Goal: Transaction & Acquisition: Purchase product/service

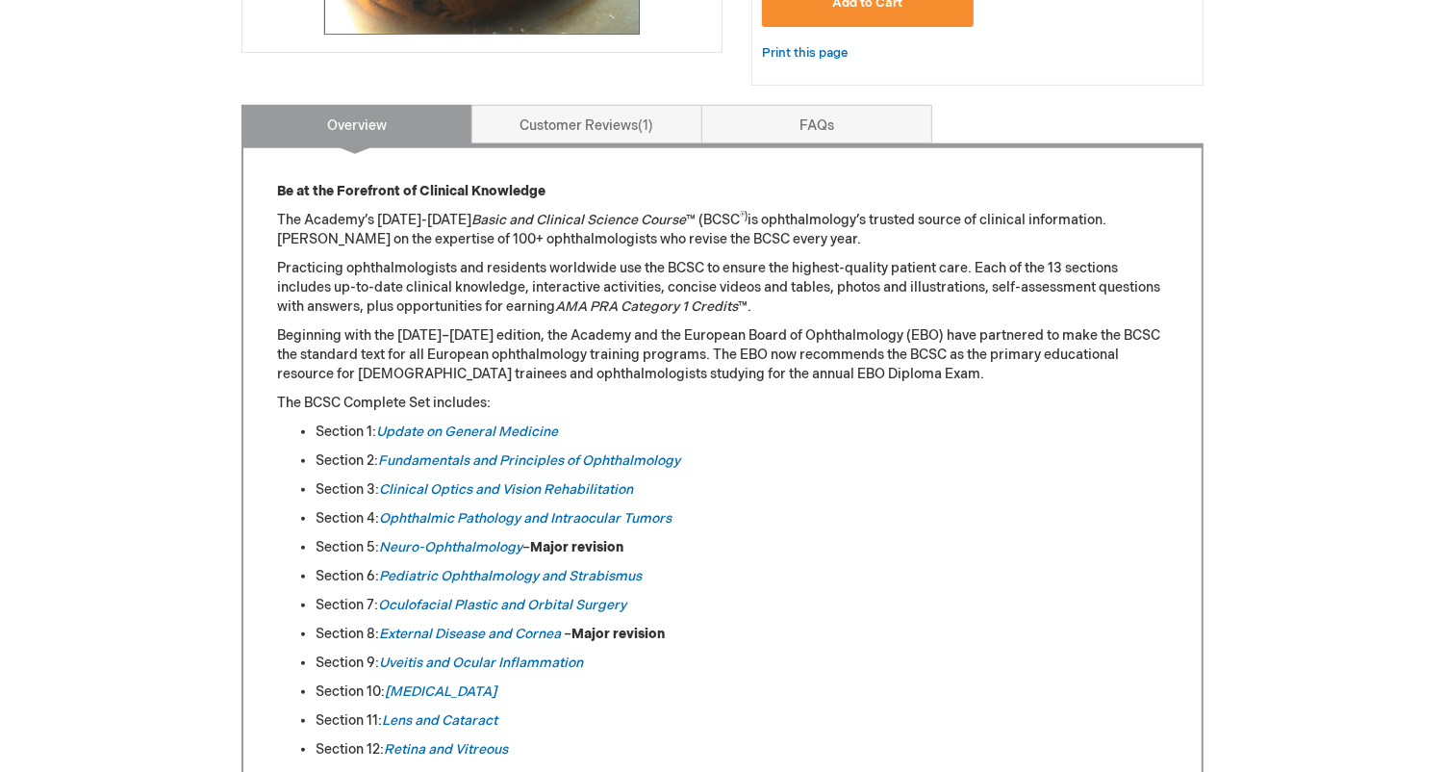
scroll to position [747, 0]
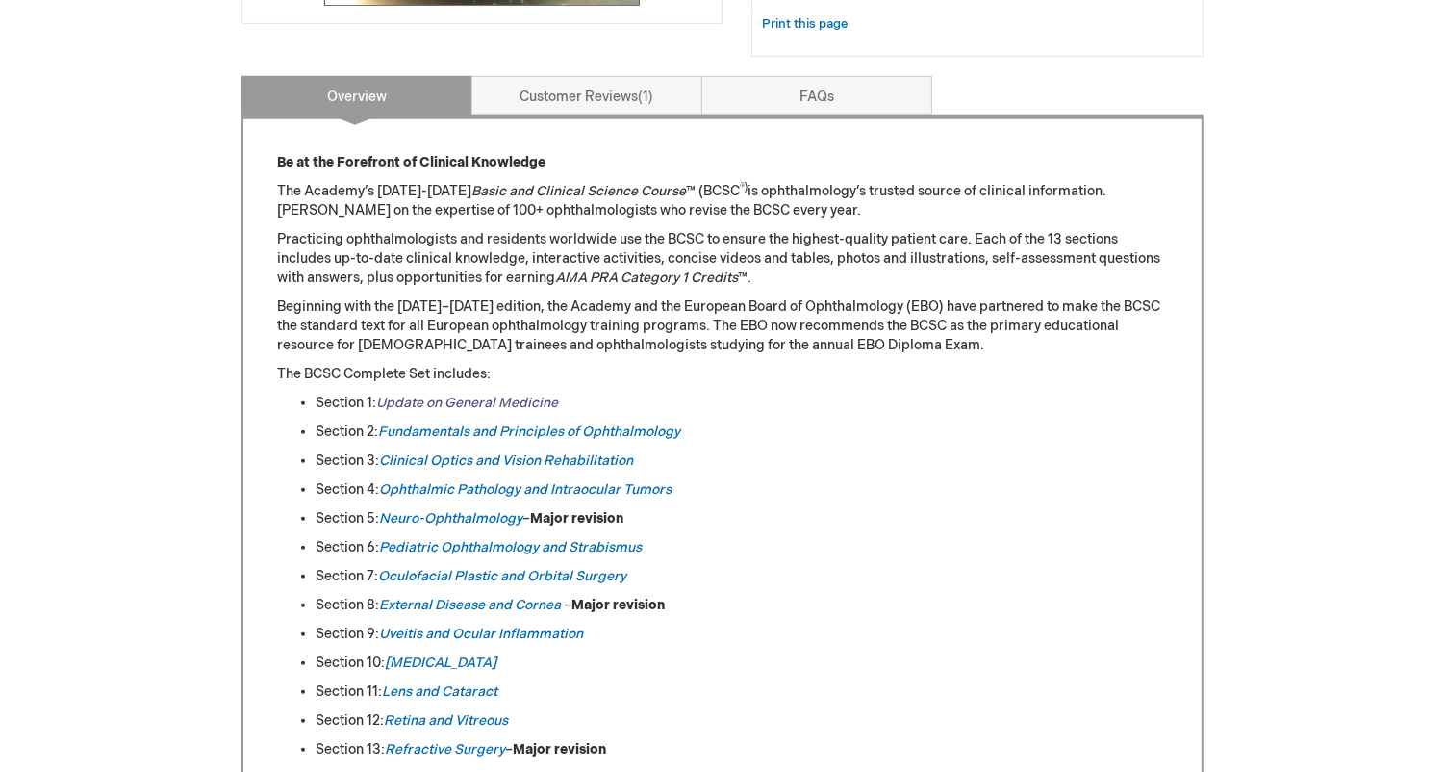
click at [533, 404] on link "Update on General Medicine" at bounding box center [467, 402] width 182 height 16
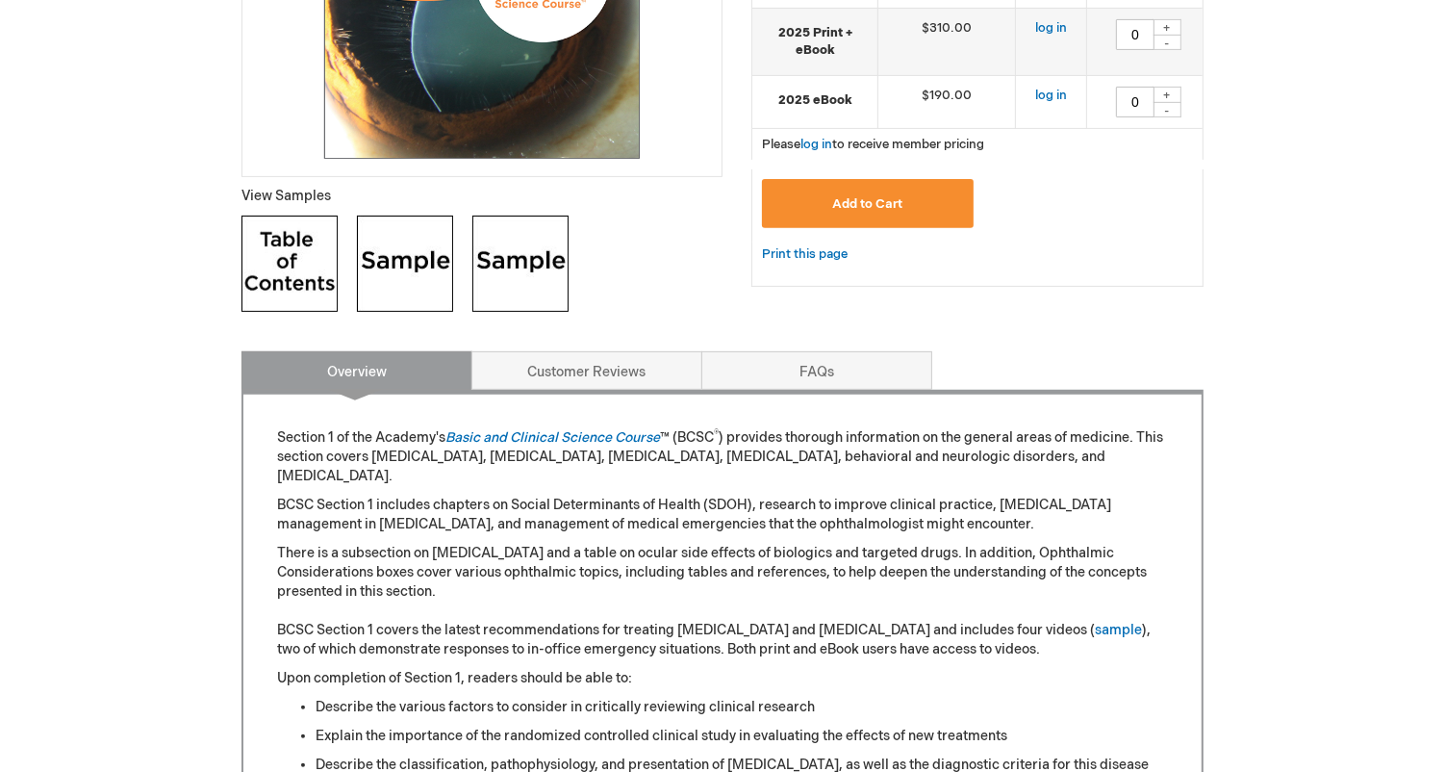
scroll to position [599, 0]
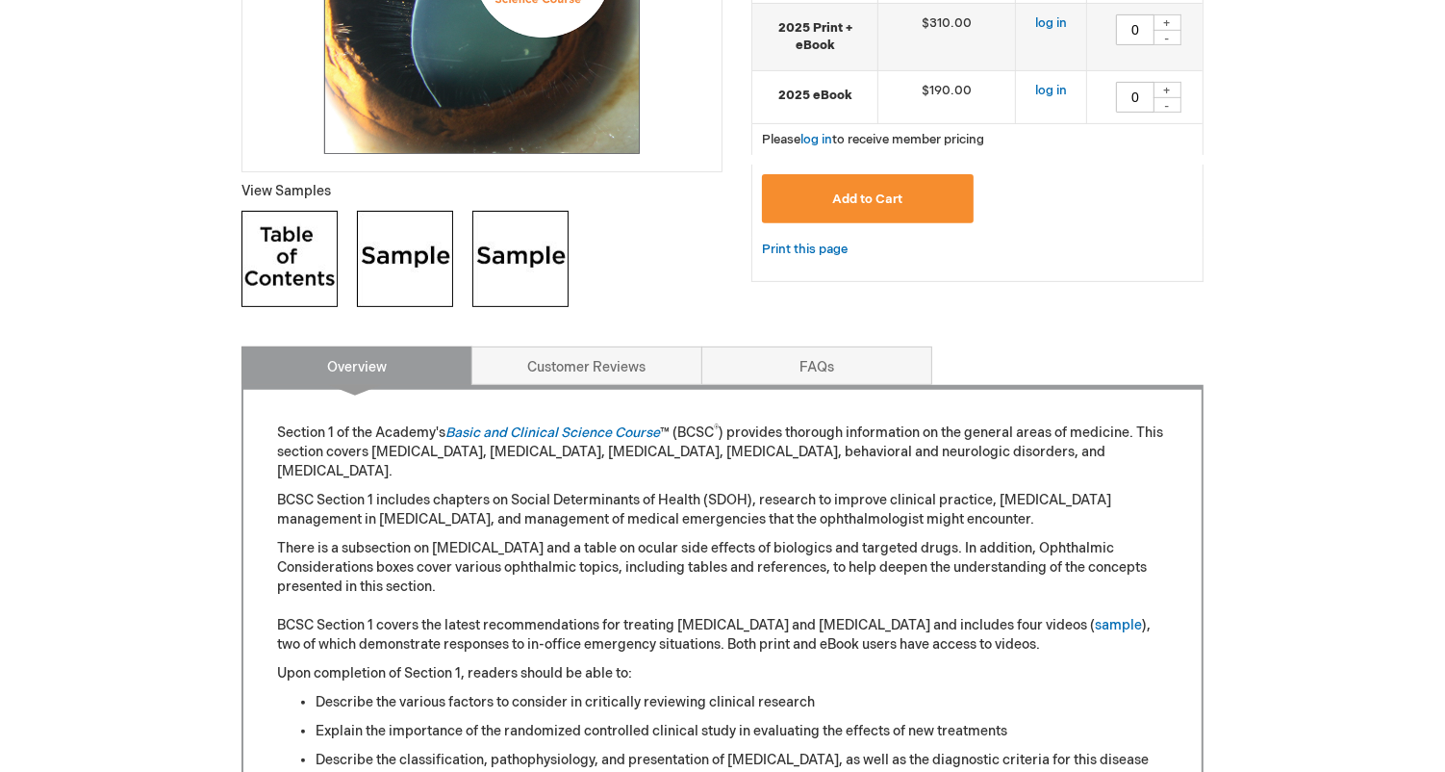
click at [415, 249] on img at bounding box center [405, 259] width 96 height 96
click at [541, 245] on img at bounding box center [520, 259] width 96 height 96
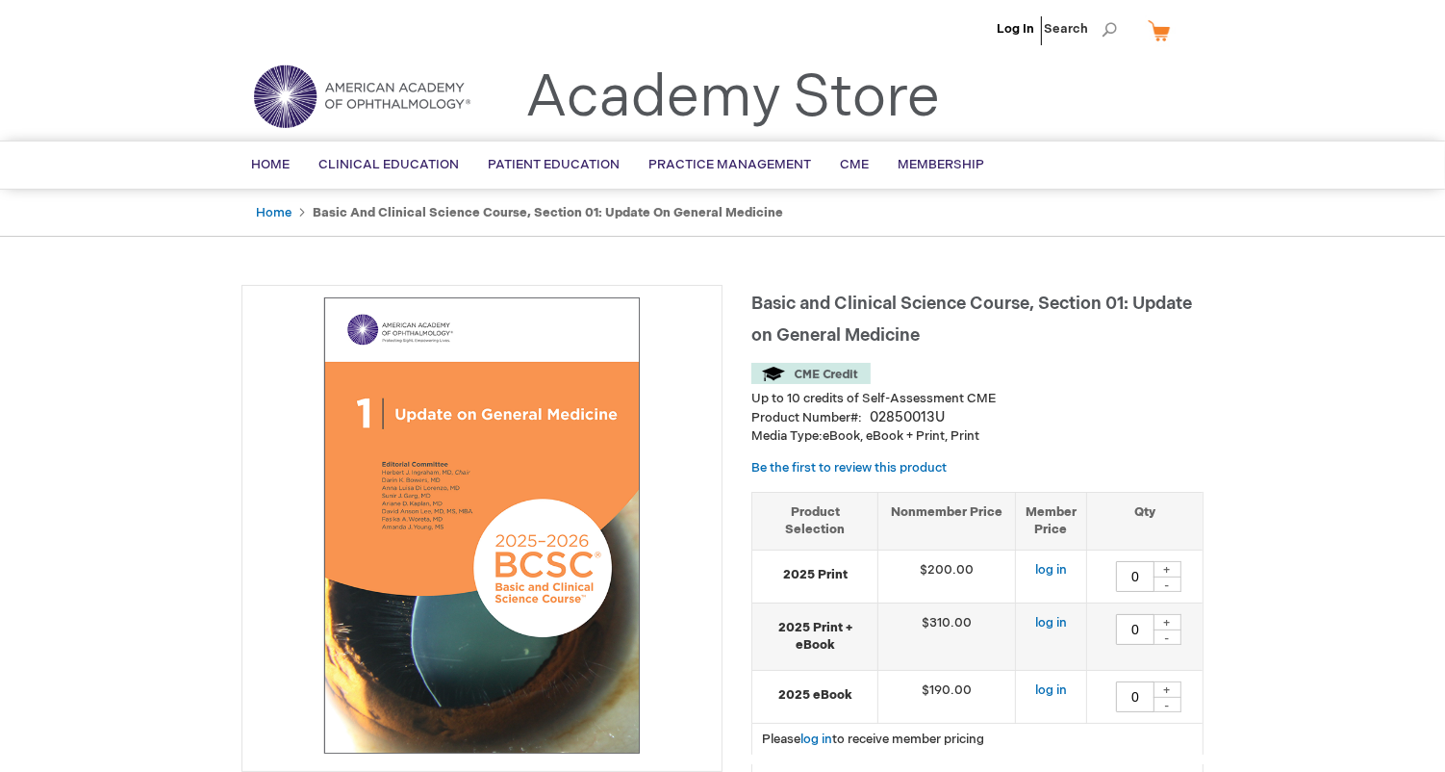
click at [754, 311] on span "Basic and Clinical Science Course, Section 01: Update on General Medicine" at bounding box center [971, 319] width 441 height 52
drag, startPoint x: 754, startPoint y: 311, endPoint x: 996, endPoint y: 311, distance: 241.5
click at [996, 311] on span "Basic and Clinical Science Course, Section 01: Update on General Medicine" at bounding box center [971, 319] width 441 height 52
copy span "Basic and Clinical Science Course"
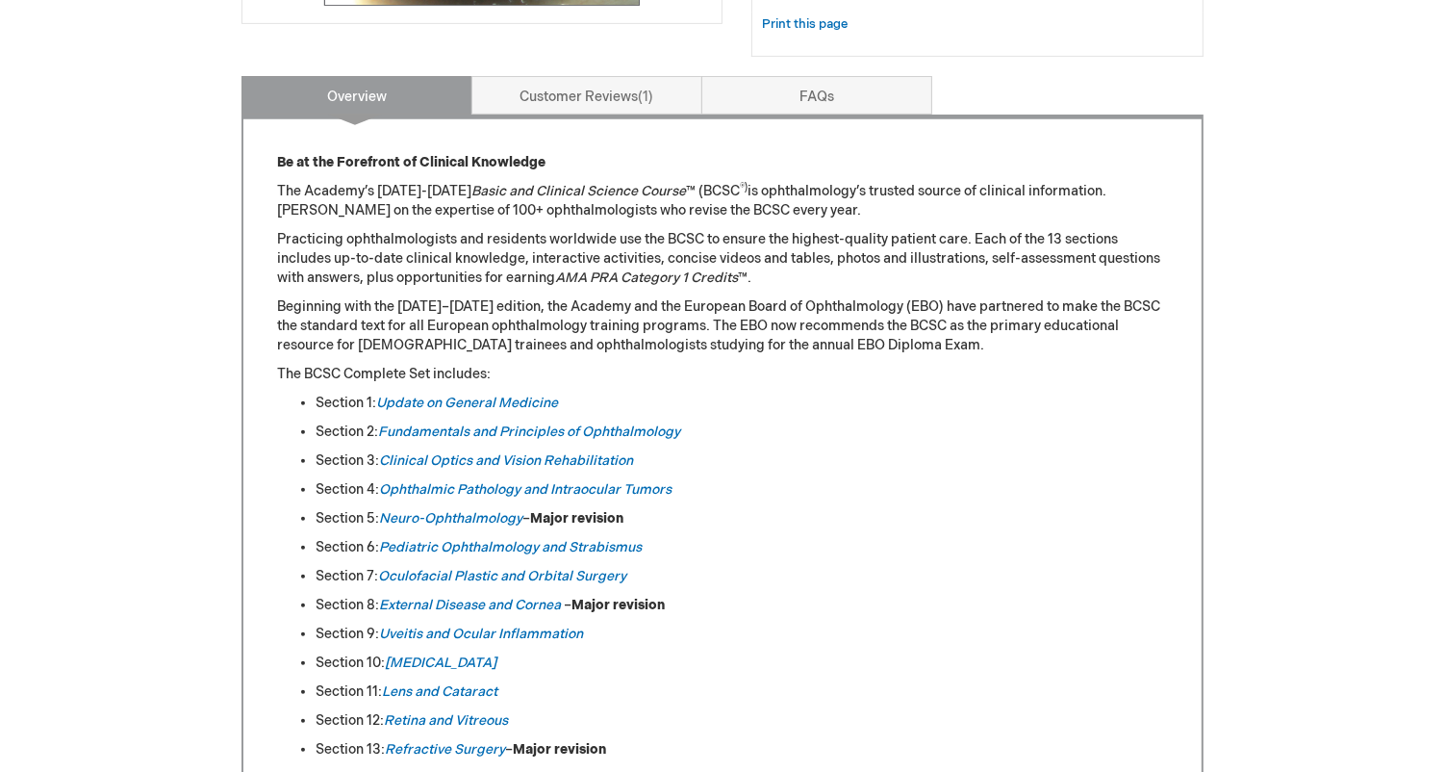
click at [672, 342] on p "Beginning with the 2013–2014 edition, the Academy and the European Board of Oph…" at bounding box center [722, 326] width 891 height 58
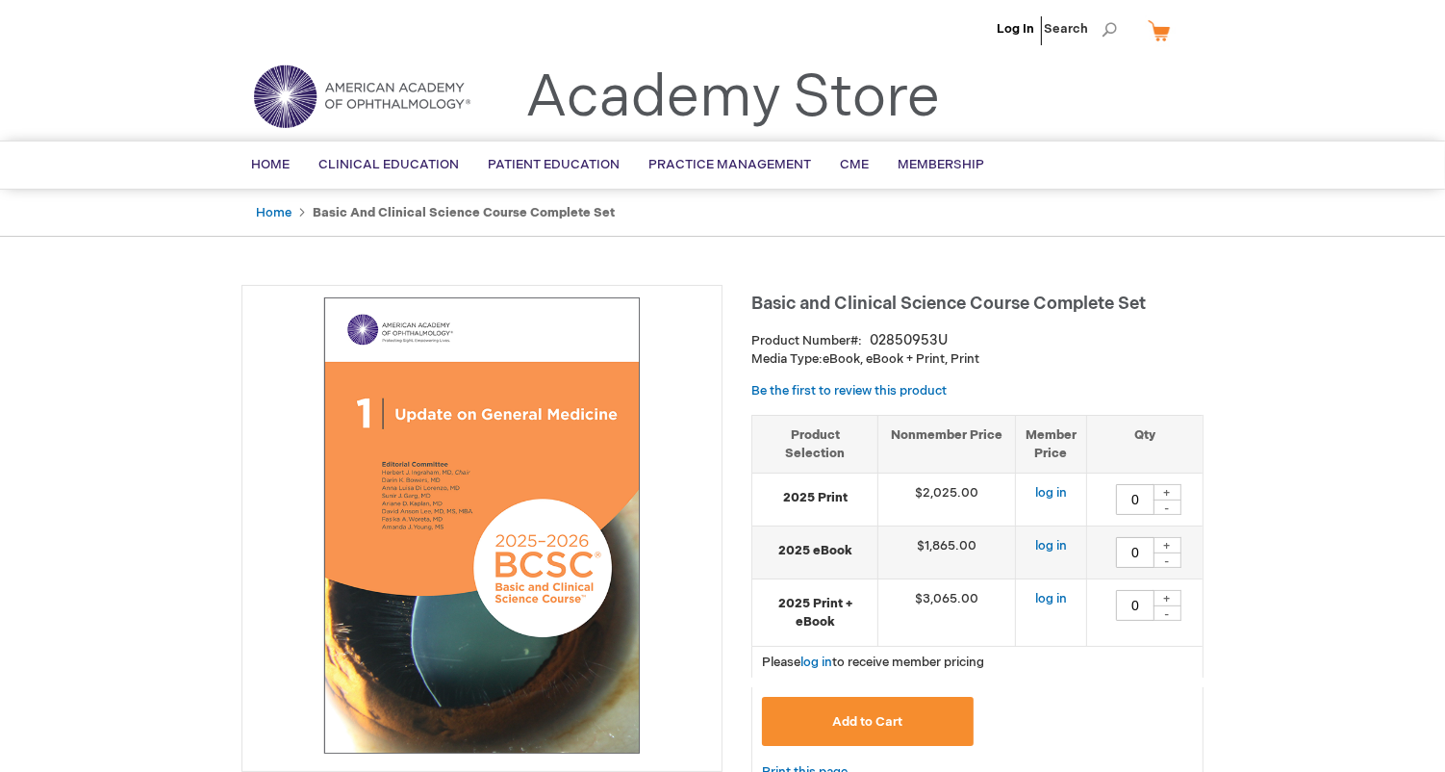
click at [751, 297] on span "Basic and Clinical Science Course Complete Set" at bounding box center [948, 303] width 394 height 20
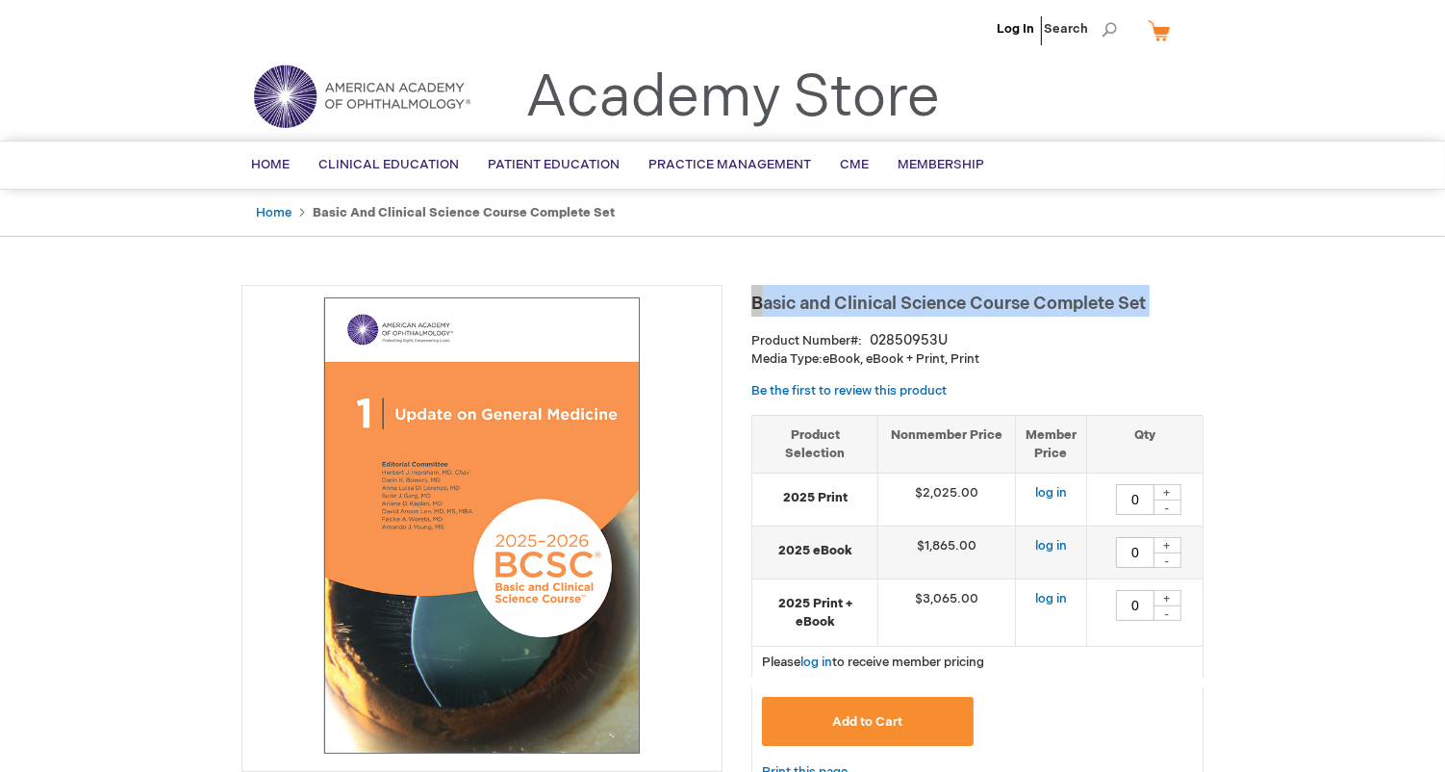
click at [751, 297] on span "Basic and Clinical Science Course Complete Set" at bounding box center [948, 303] width 394 height 20
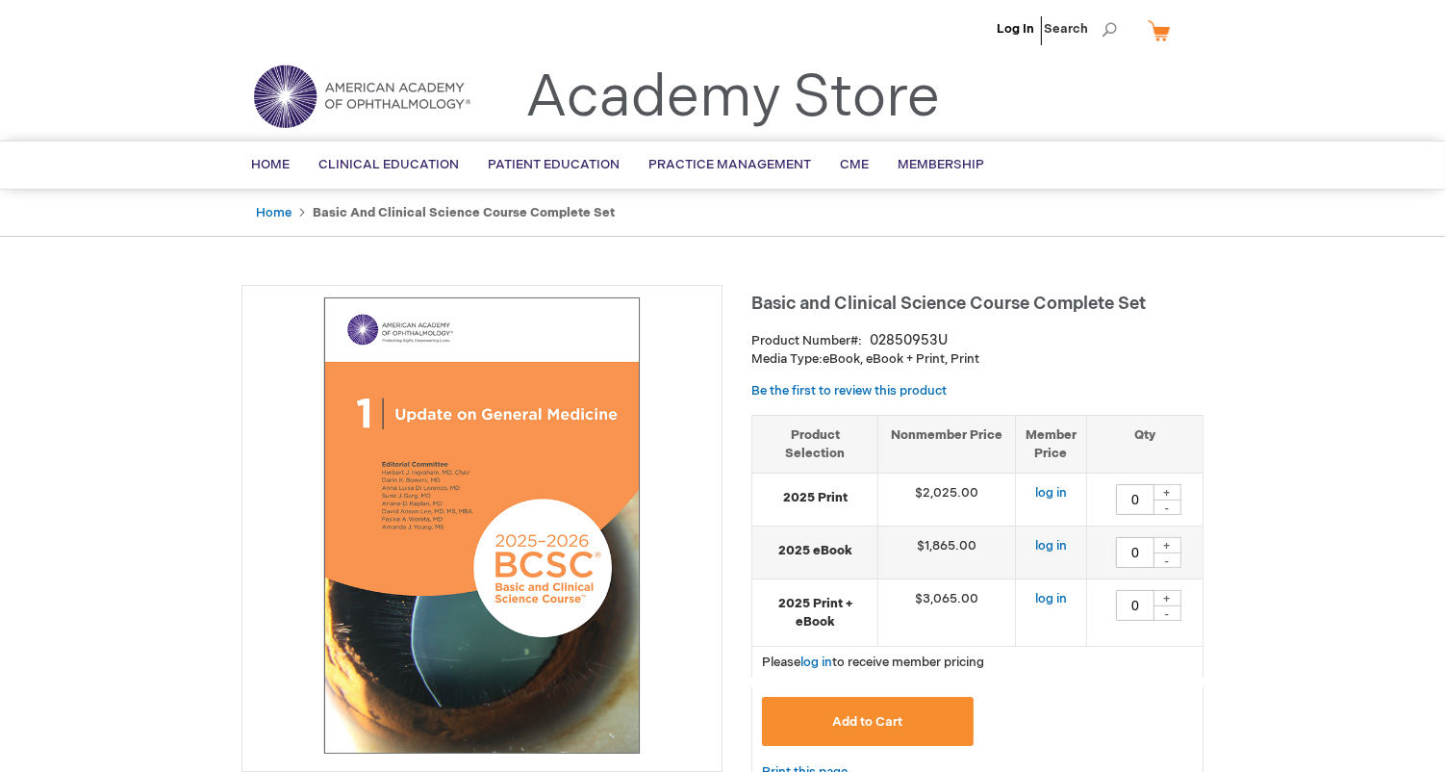
click at [777, 297] on span "Basic and Clinical Science Course Complete Set" at bounding box center [948, 303] width 394 height 20
drag, startPoint x: 777, startPoint y: 297, endPoint x: 962, endPoint y: 295, distance: 184.7
click at [962, 295] on span "Basic and Clinical Science Course Complete Set" at bounding box center [948, 303] width 394 height 20
copy span "Basic and Clinical Science"
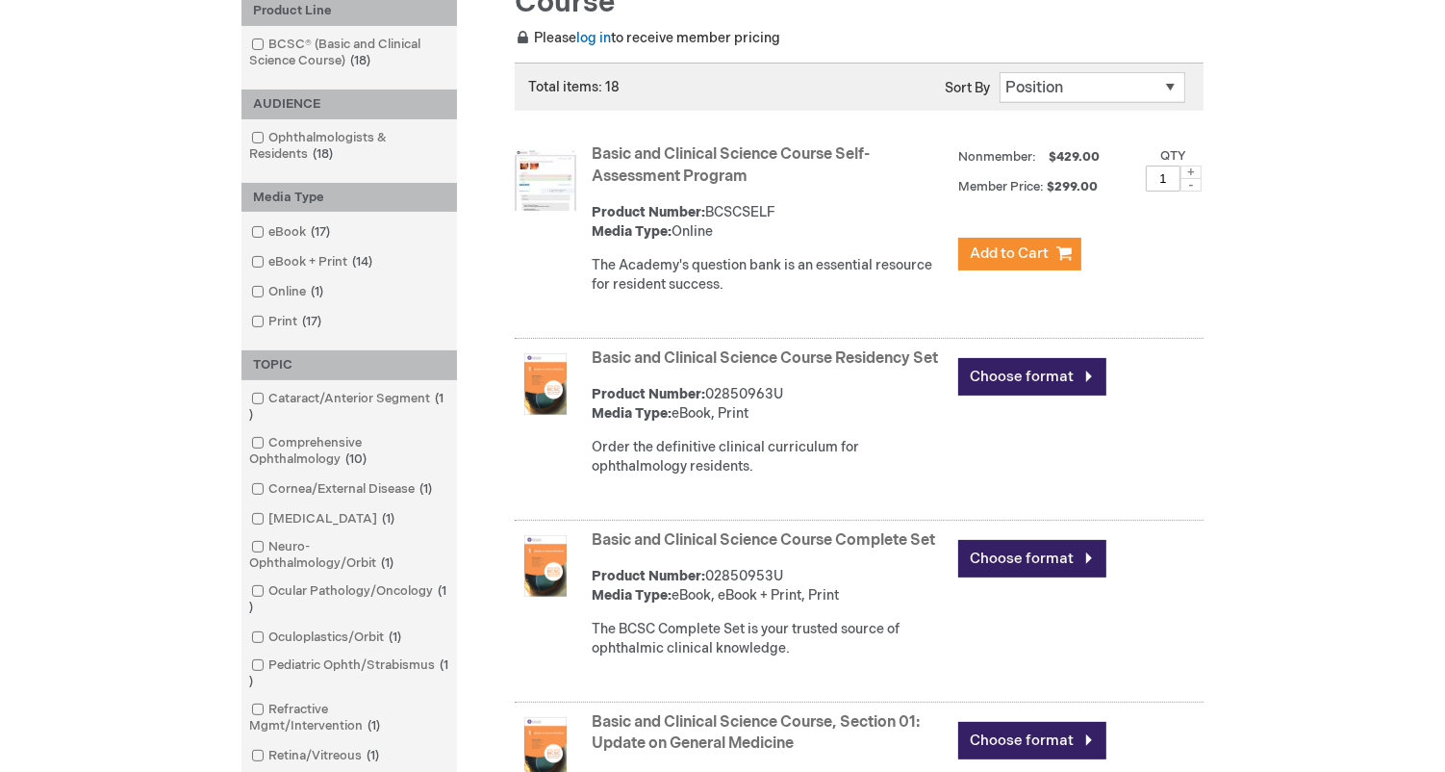
scroll to position [352, 0]
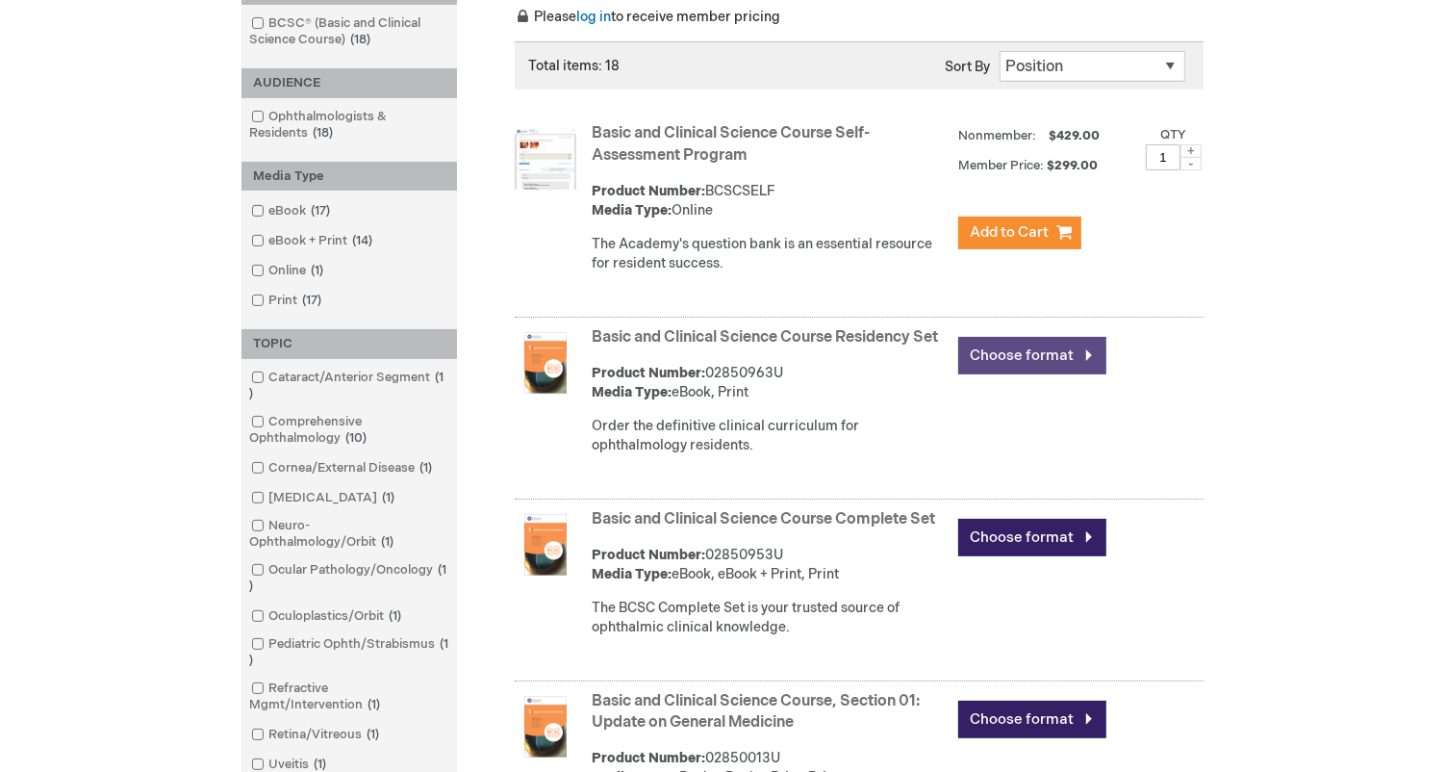
click at [1072, 356] on link "Choose format" at bounding box center [1032, 356] width 148 height 38
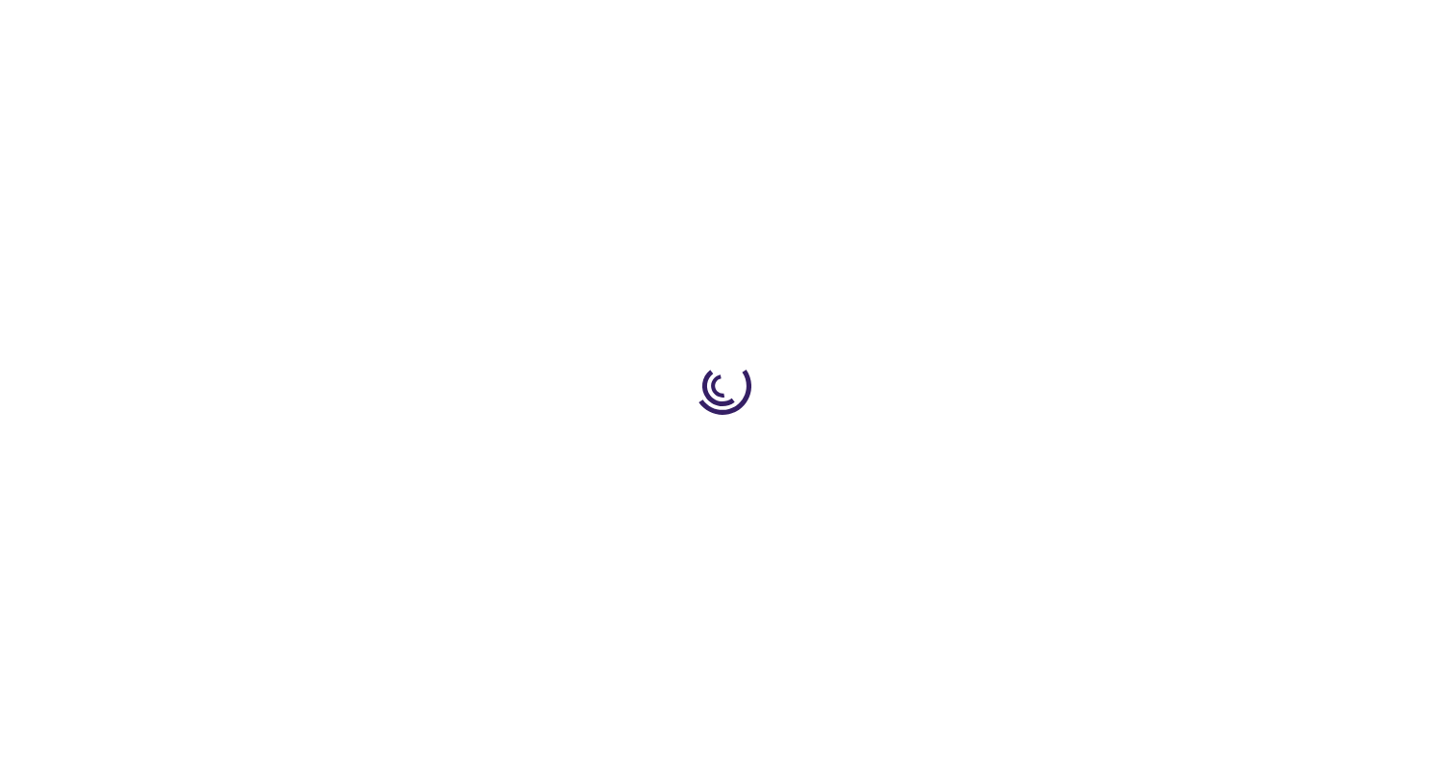
type input "0"
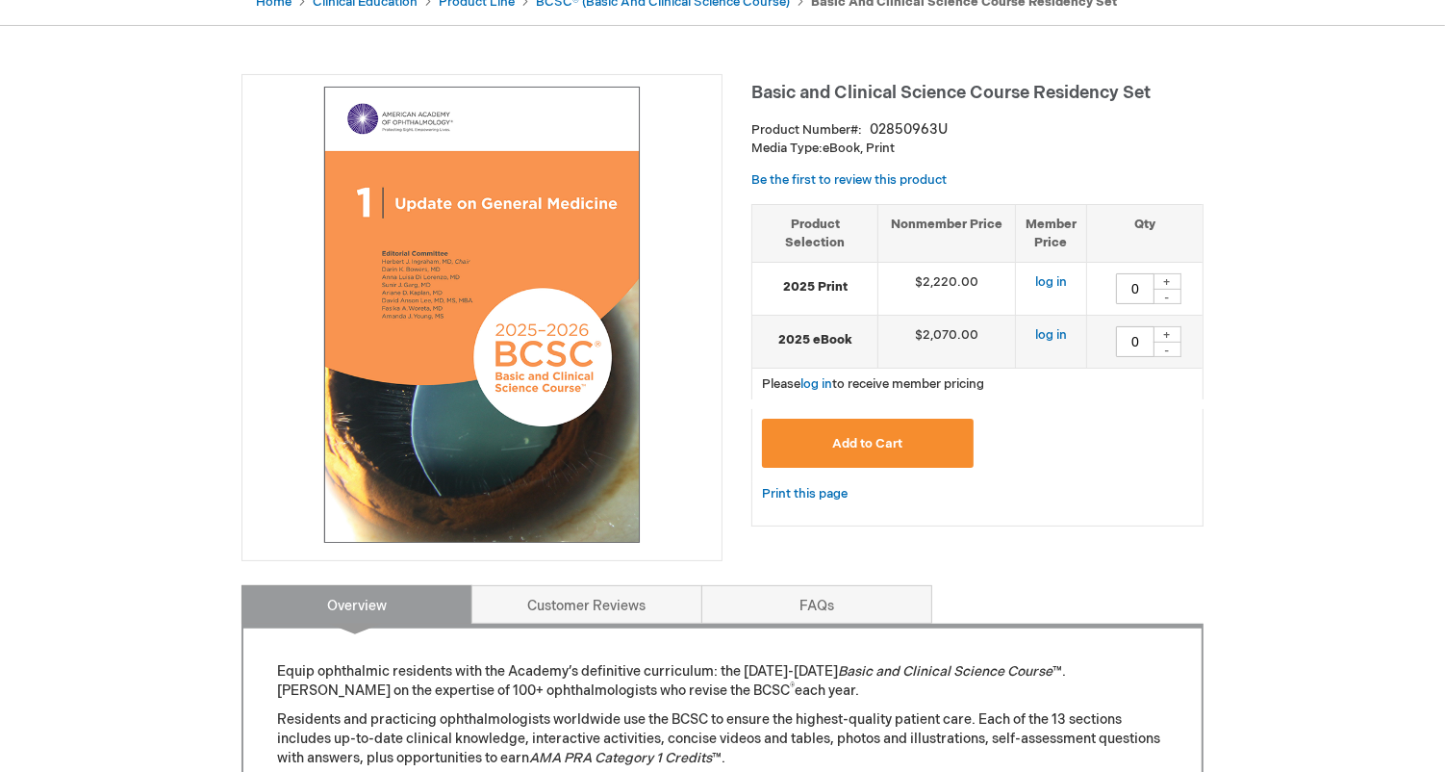
scroll to position [243, 0]
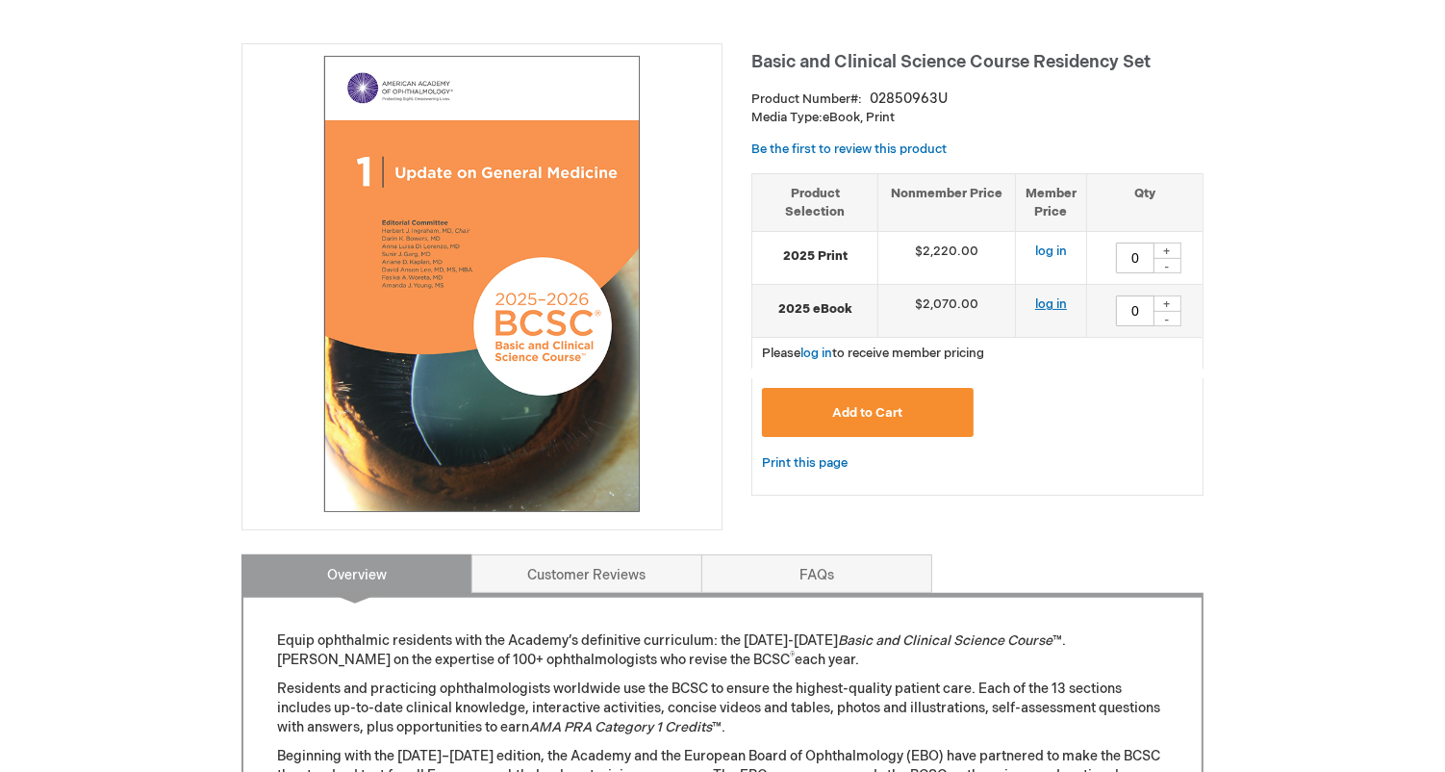
click at [1046, 298] on link "log in" at bounding box center [1051, 303] width 32 height 15
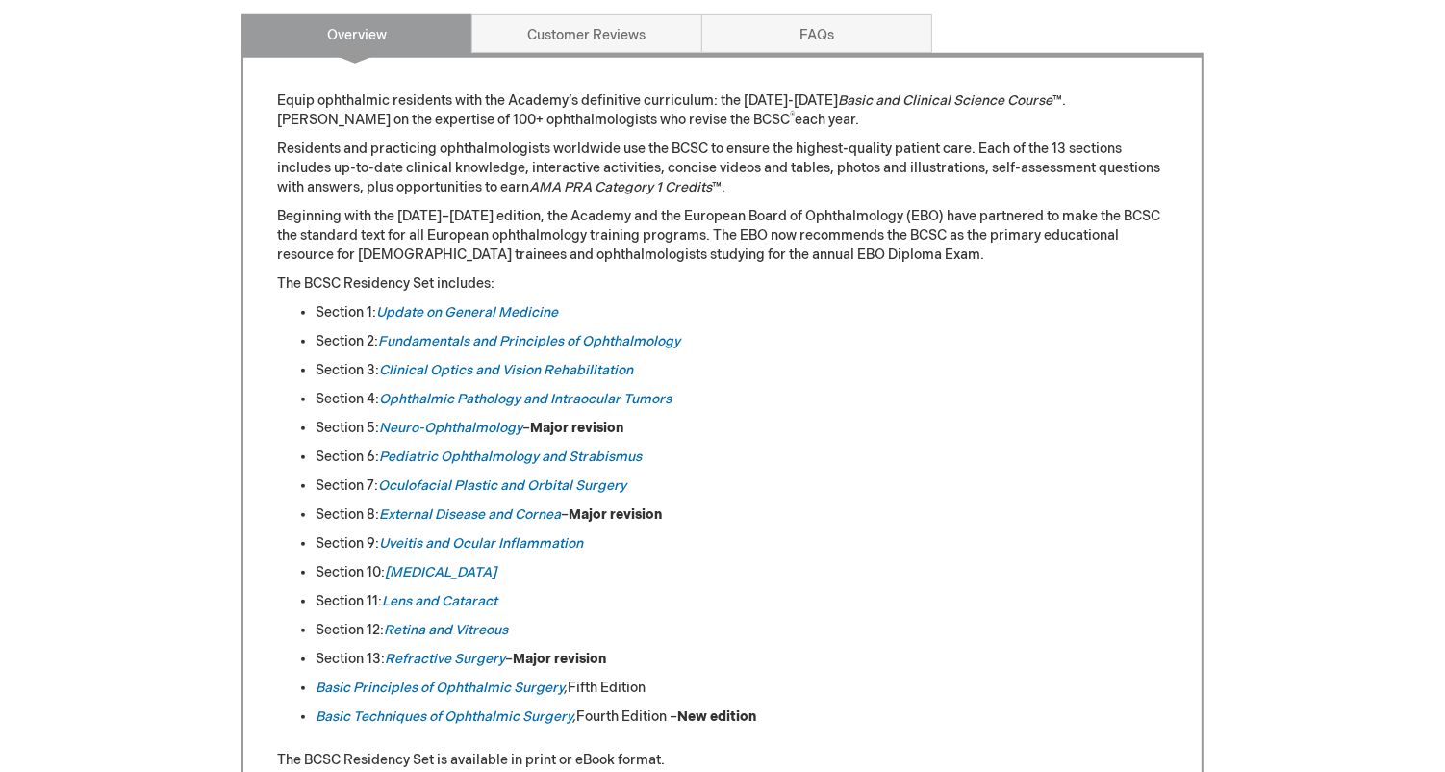
scroll to position [787, 0]
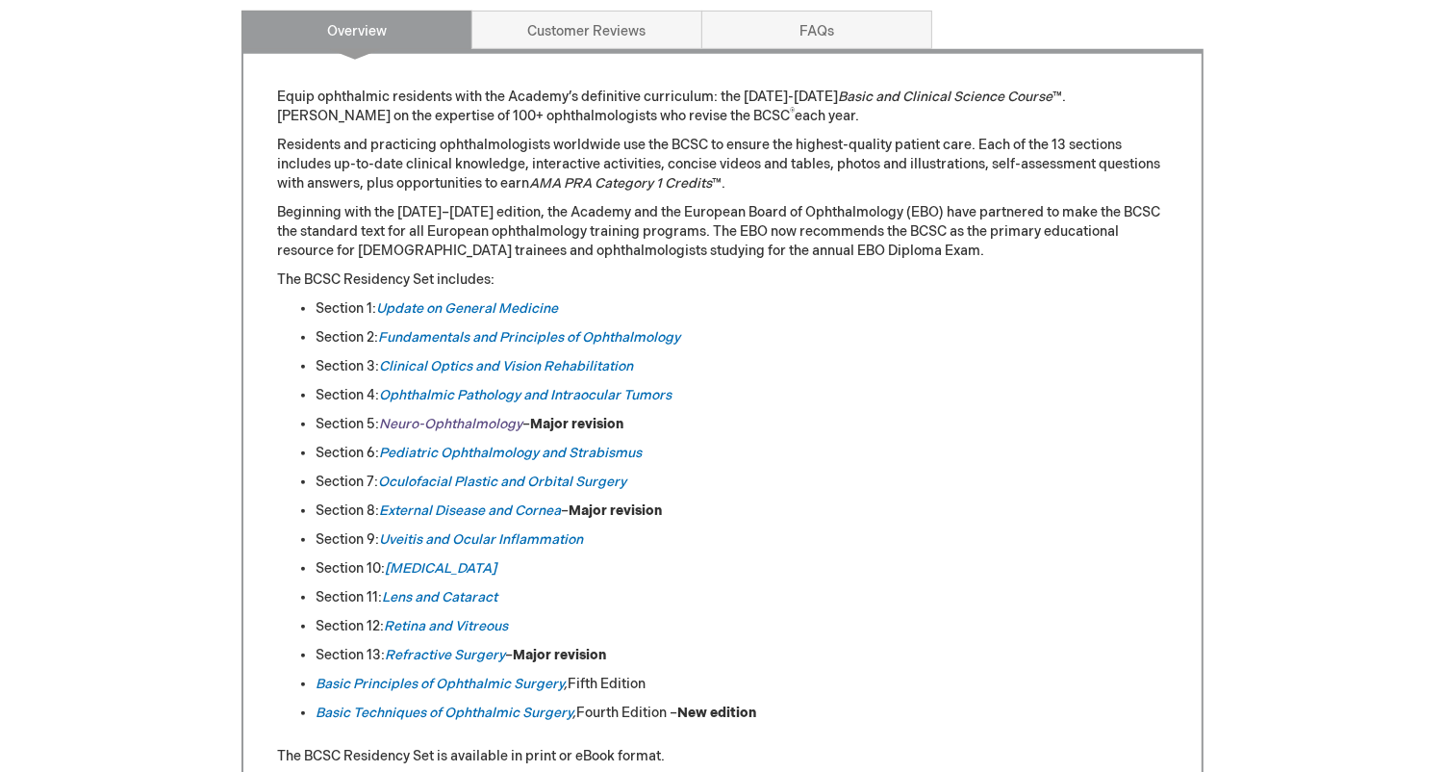
click at [493, 425] on em "Neuro-Ophthalmology" at bounding box center [450, 424] width 143 height 16
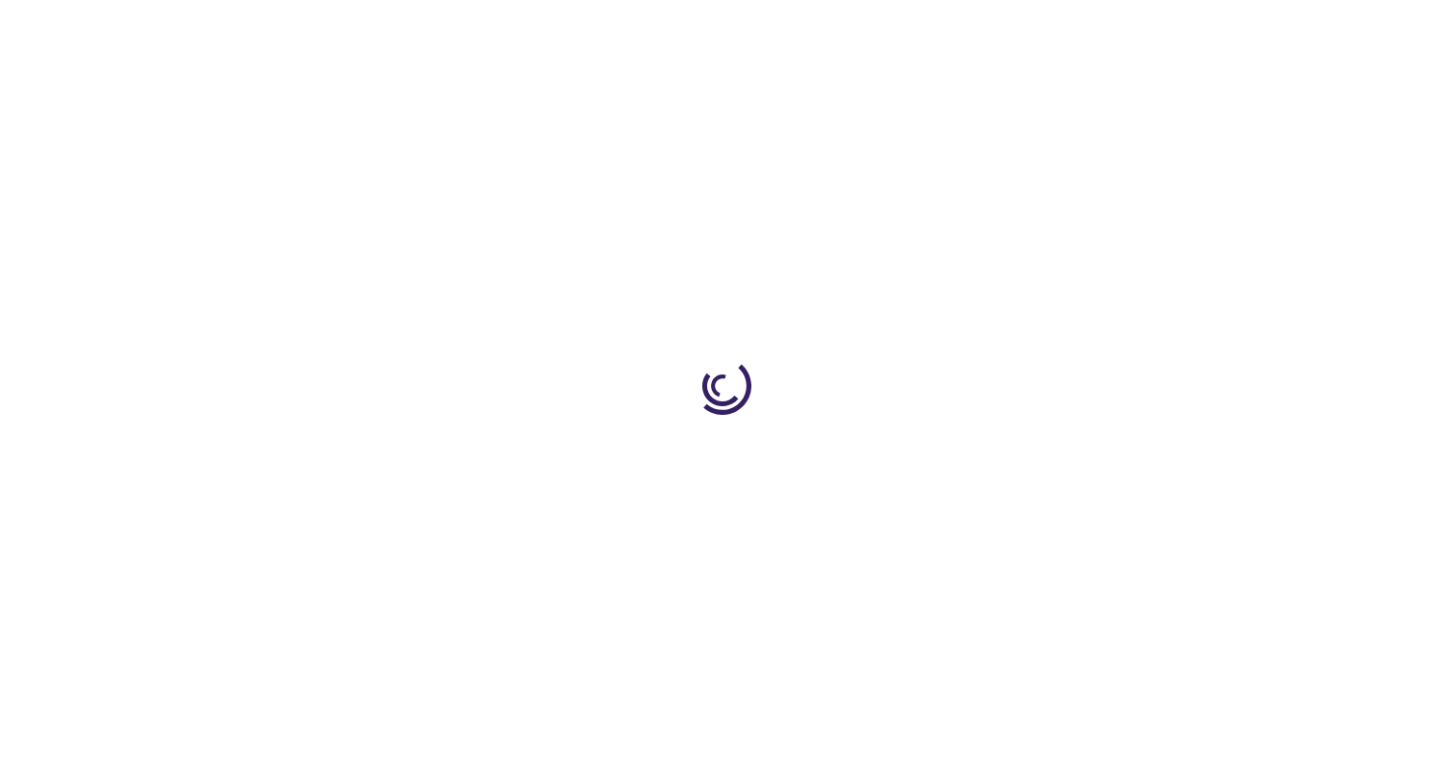
type input "0"
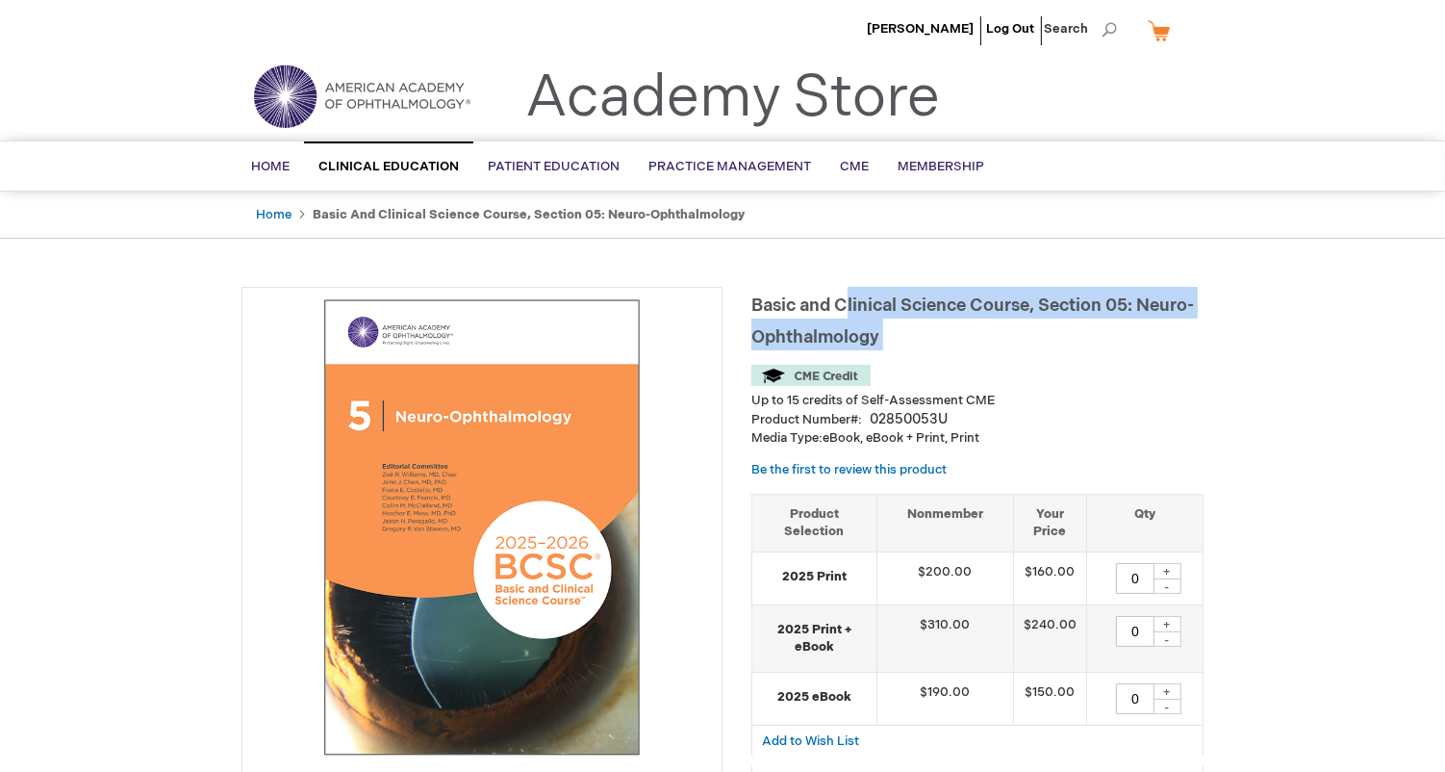
drag, startPoint x: 0, startPoint y: 0, endPoint x: 848, endPoint y: 315, distance: 904.9
click at [848, 315] on div "Basic and Clinical Science Course, Section 05: Neuro-Ophthalmology Up to 15 cre…" at bounding box center [977, 594] width 452 height 615
click at [848, 315] on span "Basic and Clinical Science Course, Section 05: Neuro-Ophthalmology" at bounding box center [972, 321] width 443 height 52
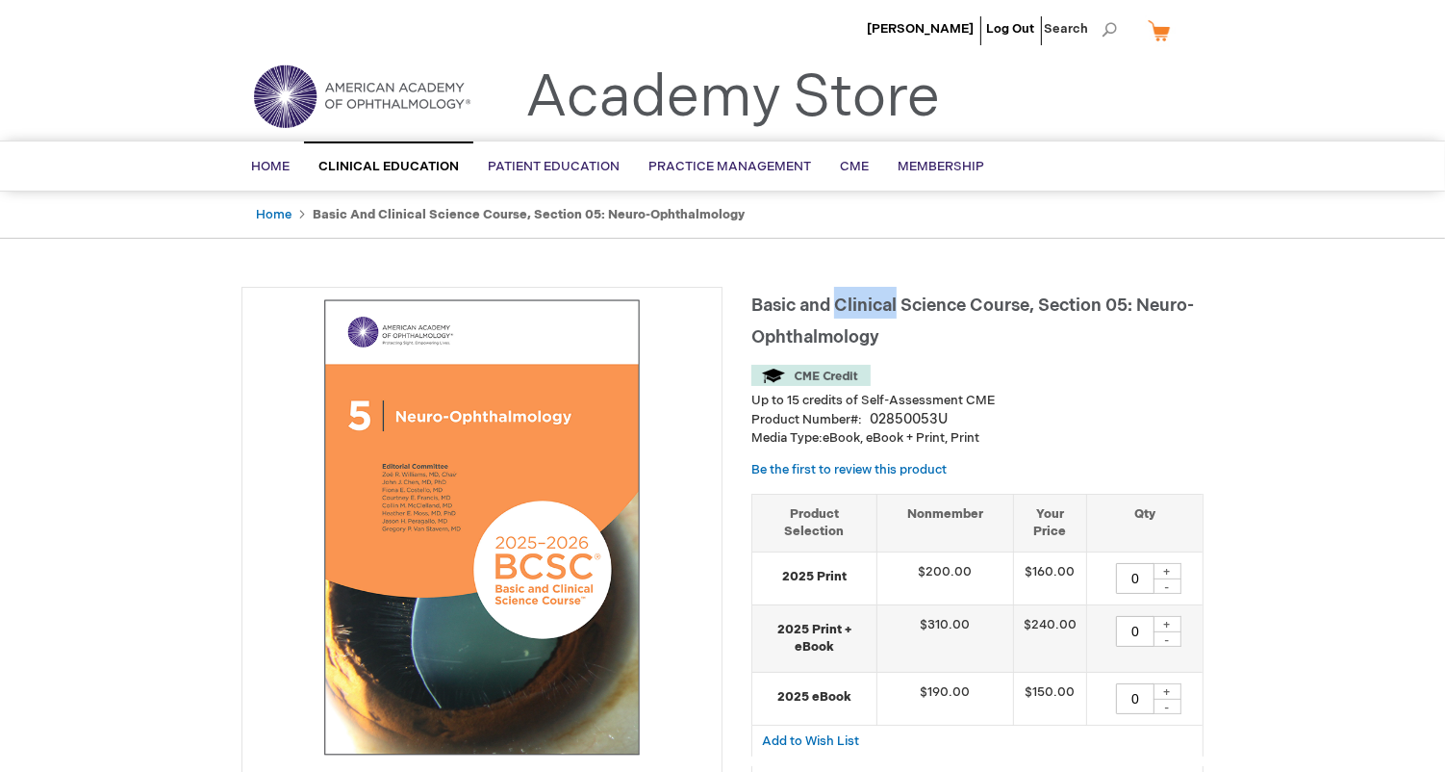
click at [848, 315] on span "Basic and Clinical Science Course, Section 05: Neuro-Ophthalmology" at bounding box center [972, 321] width 443 height 52
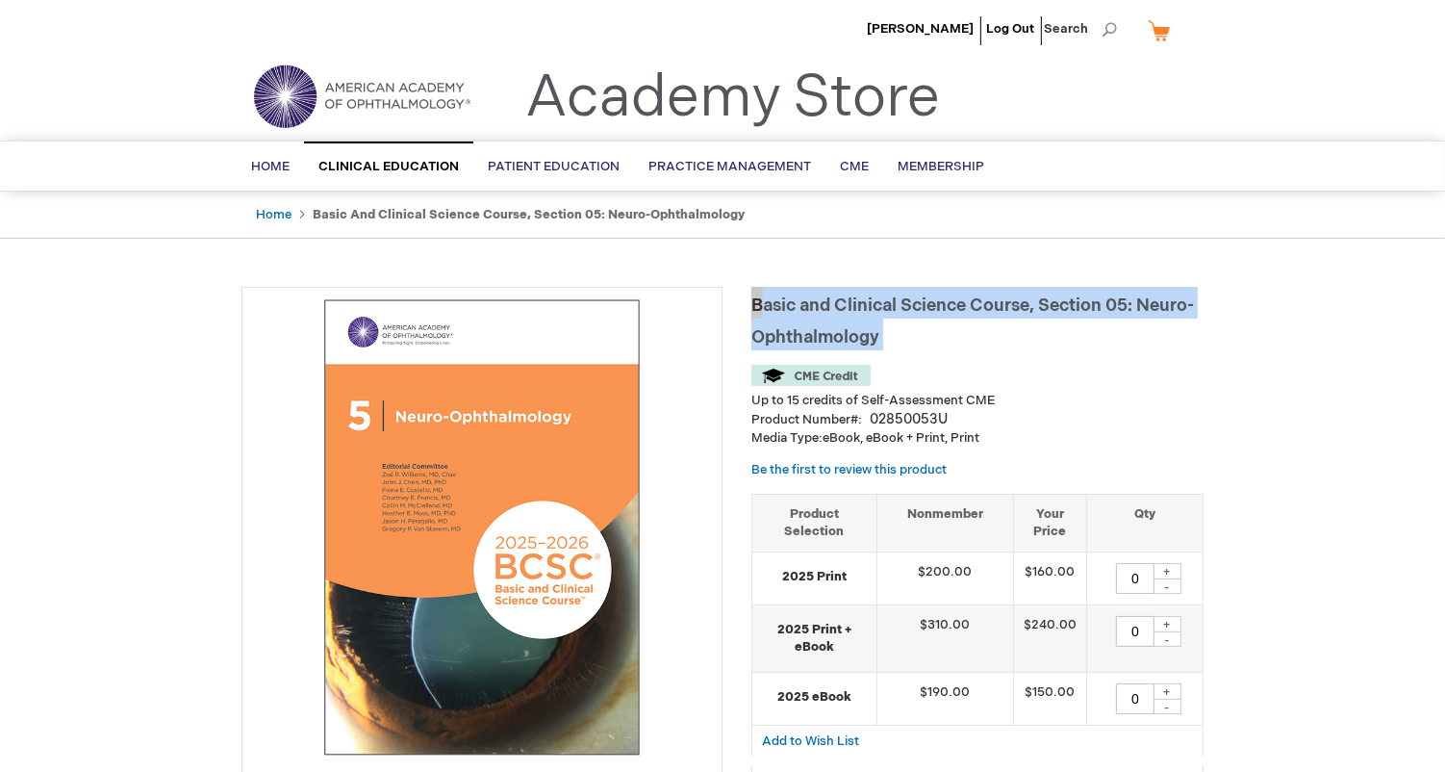
click at [848, 315] on span "Basic and Clinical Science Course, Section 05: Neuro-Ophthalmology" at bounding box center [972, 321] width 443 height 52
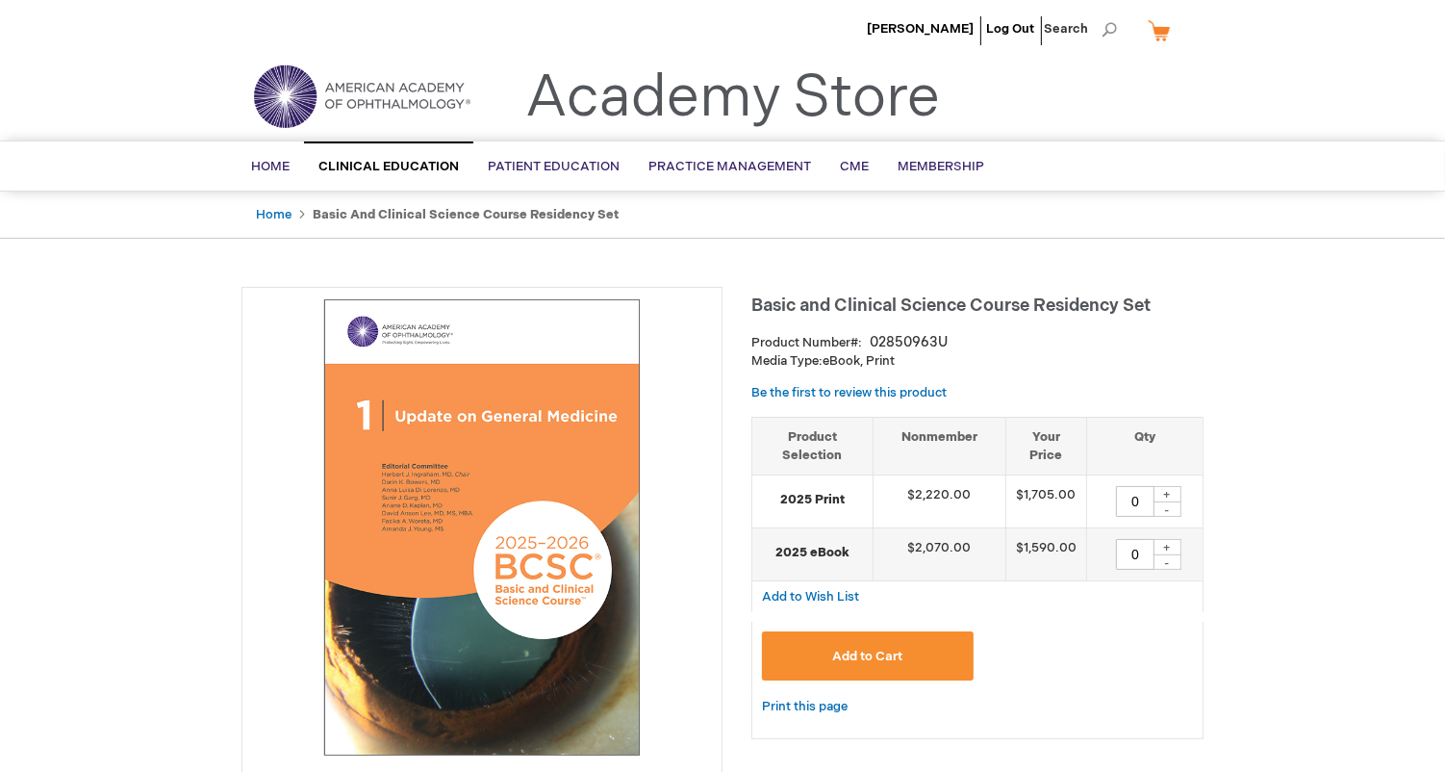
click at [766, 305] on span "Basic and Clinical Science Course Residency Set" at bounding box center [950, 305] width 399 height 20
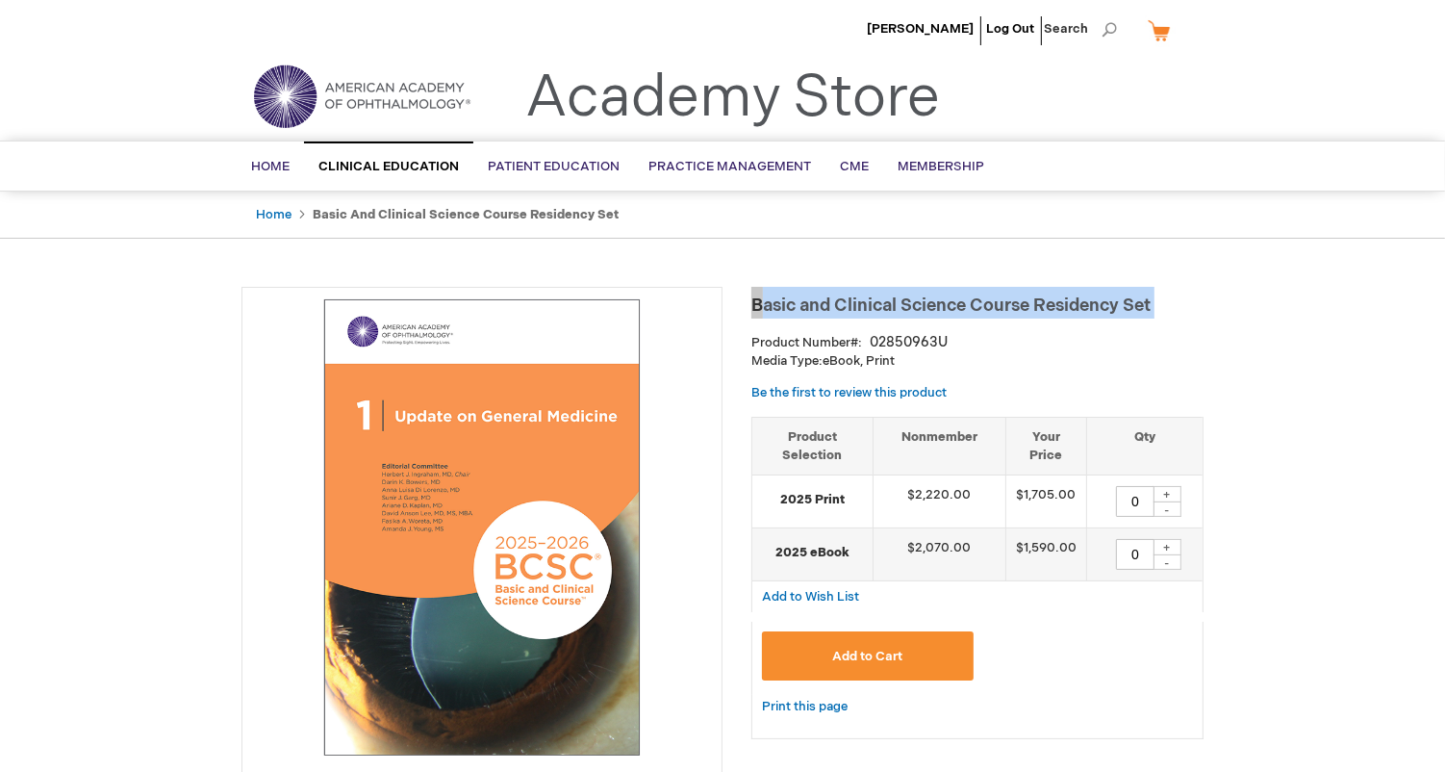
click at [766, 305] on span "Basic and Clinical Science Course Residency Set" at bounding box center [950, 305] width 399 height 20
drag, startPoint x: 766, startPoint y: 305, endPoint x: 944, endPoint y: 306, distance: 178.0
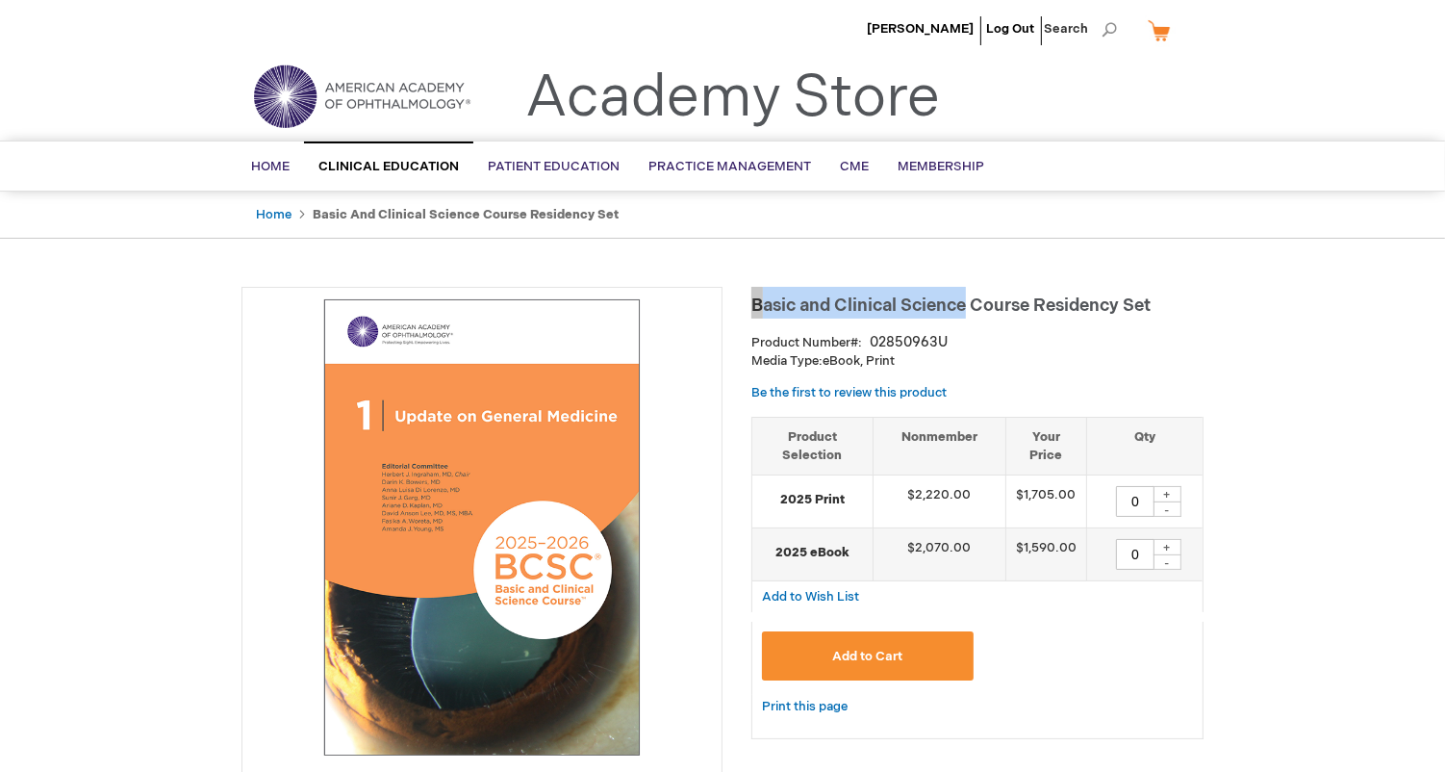
click at [944, 306] on span "Basic and Clinical Science Course Residency Set" at bounding box center [950, 305] width 399 height 20
